Goal: Task Accomplishment & Management: Use online tool/utility

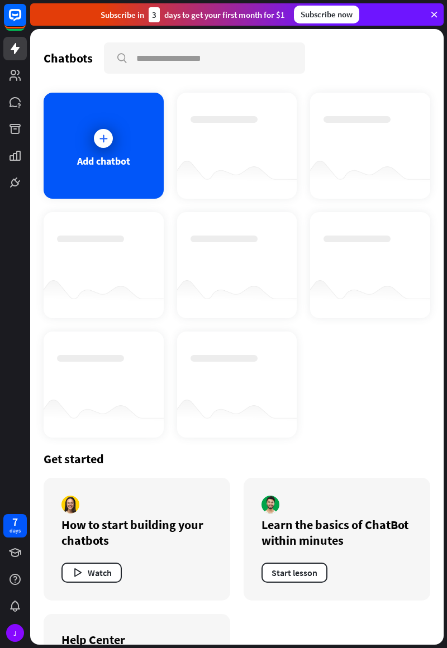
click at [110, 130] on div at bounding box center [103, 138] width 28 height 28
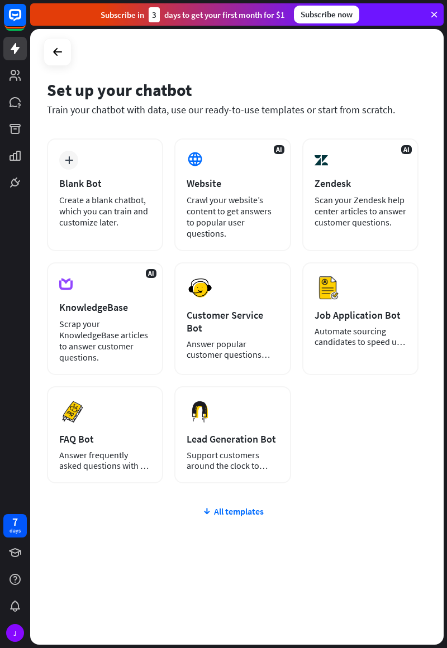
click at [109, 198] on div "Create a blank chatbot, which you can train and customize later." at bounding box center [105, 210] width 92 height 33
